Goal: Find specific page/section: Find specific page/section

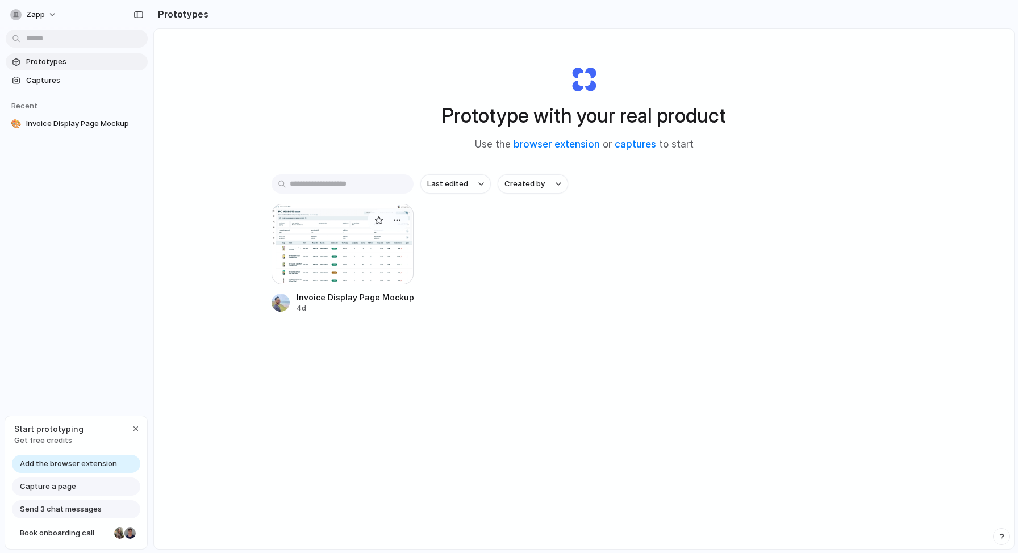
click at [304, 253] on div at bounding box center [343, 244] width 142 height 81
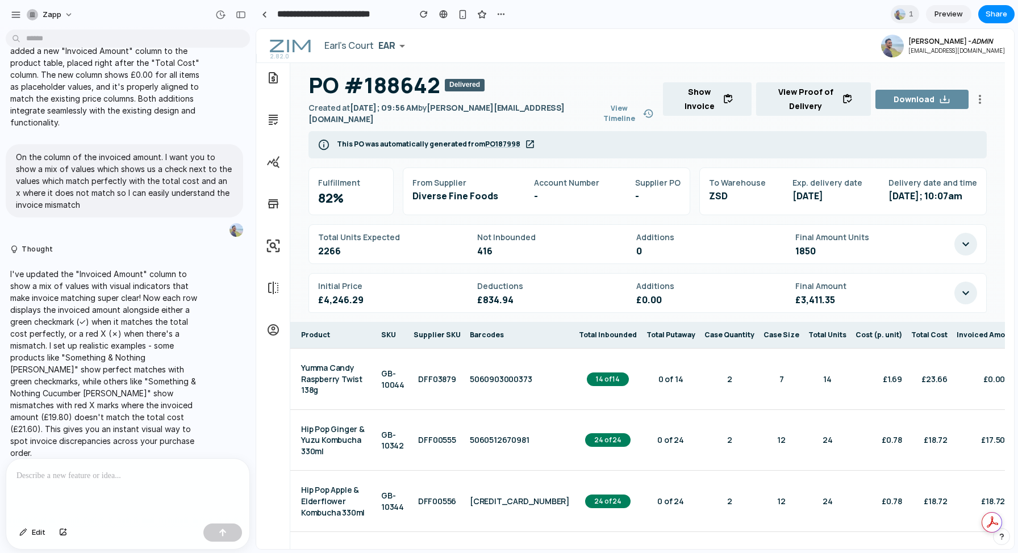
scroll to position [6, 0]
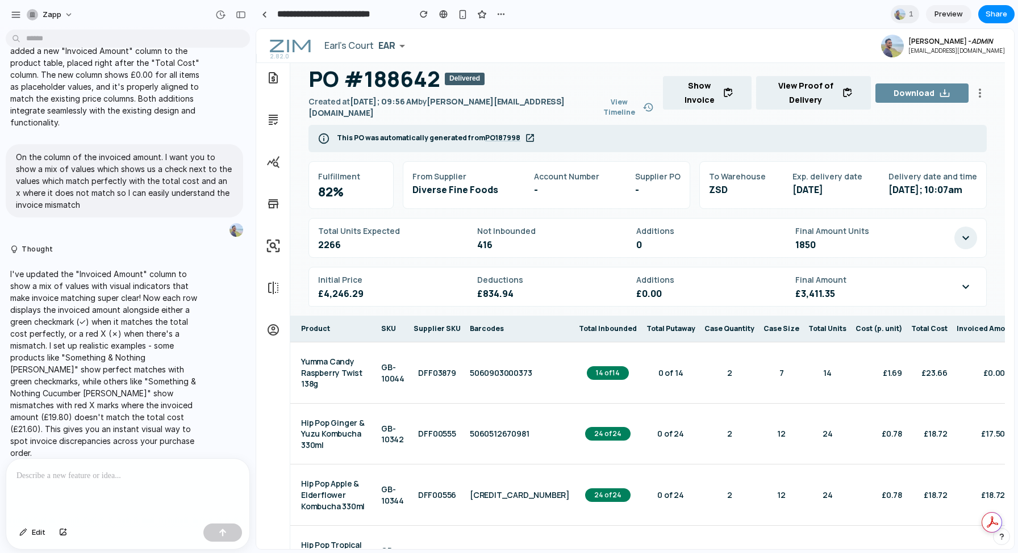
click at [956, 288] on button "button" at bounding box center [966, 287] width 23 height 23
click at [965, 215] on div "Fulfillment 82% From Supplier Diverse Fine Foods Account Number - Supplier PO -…" at bounding box center [647, 233] width 715 height 145
click at [965, 239] on icon "button" at bounding box center [966, 238] width 7 height 4
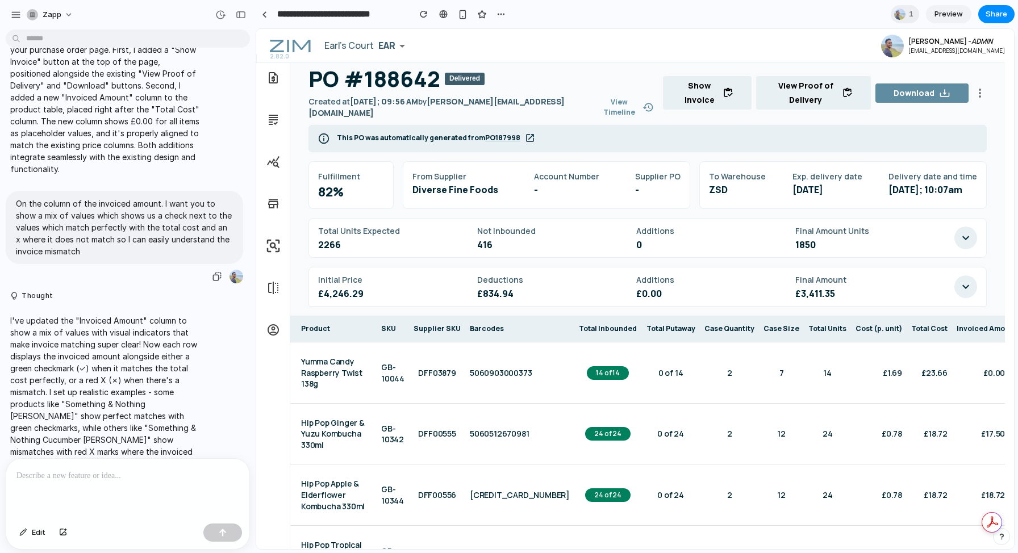
scroll to position [160, 0]
click at [15, 11] on div "button" at bounding box center [16, 15] width 10 height 10
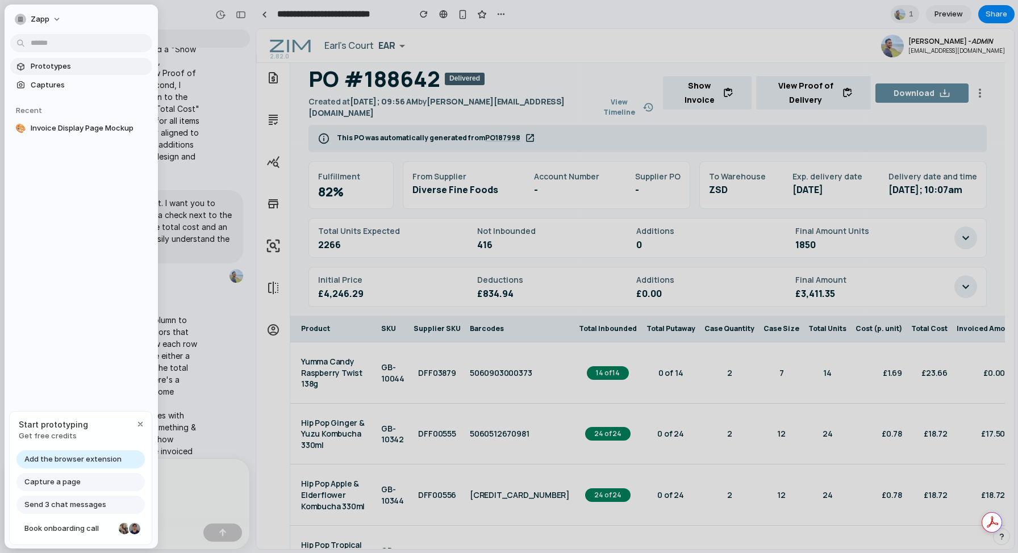
click at [63, 69] on span "Prototypes" at bounding box center [89, 66] width 117 height 11
